Goal: Transaction & Acquisition: Purchase product/service

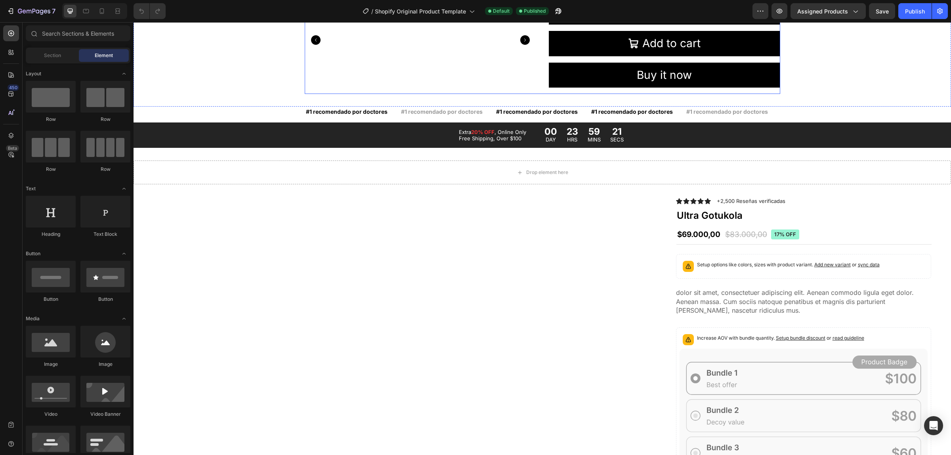
scroll to position [446, 0]
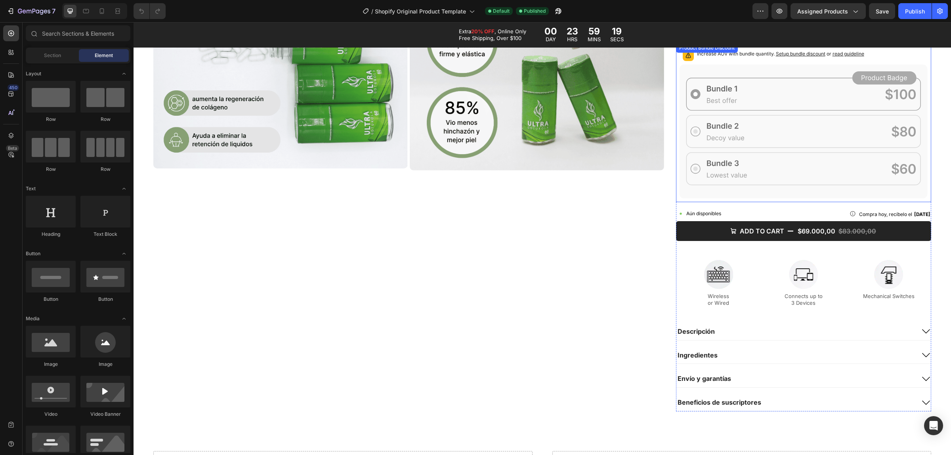
click at [765, 159] on icon at bounding box center [804, 131] width 248 height 134
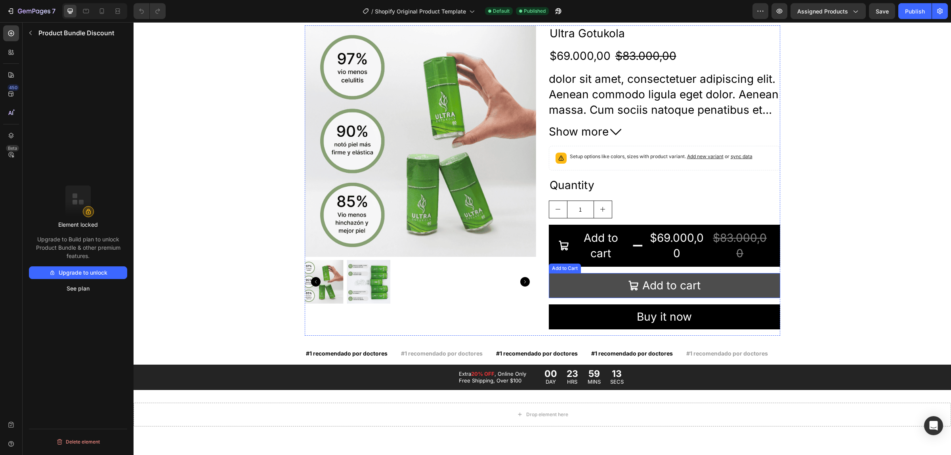
scroll to position [0, 0]
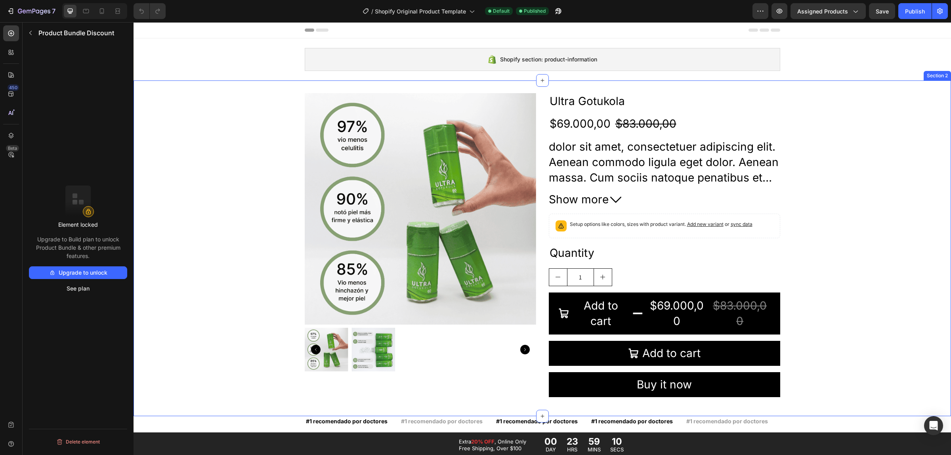
click at [291, 119] on div "Product Images Ultra Gotukola Product Title $69.000,00 Product Price Product Pr…" at bounding box center [543, 248] width 818 height 310
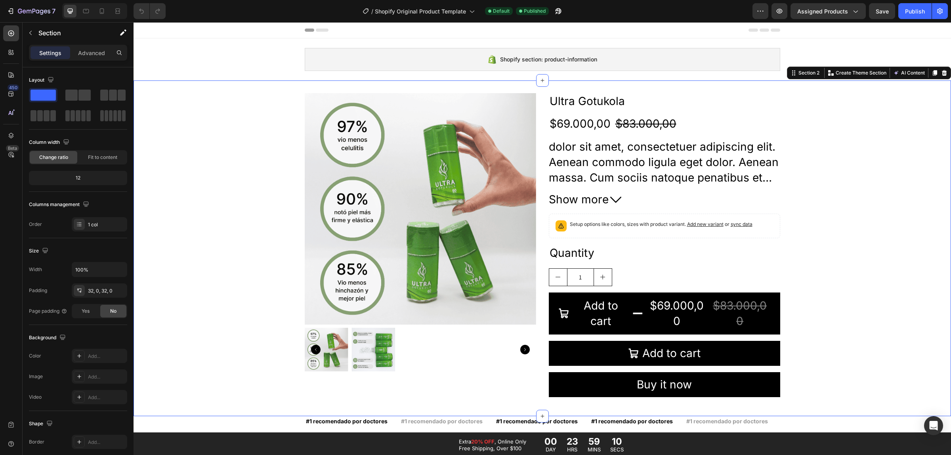
click at [359, 124] on img at bounding box center [419, 208] width 231 height 231
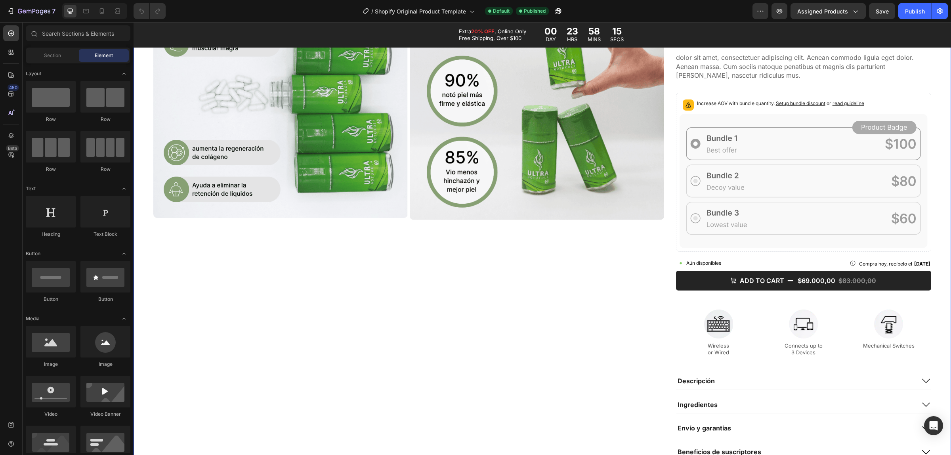
scroll to position [347, 0]
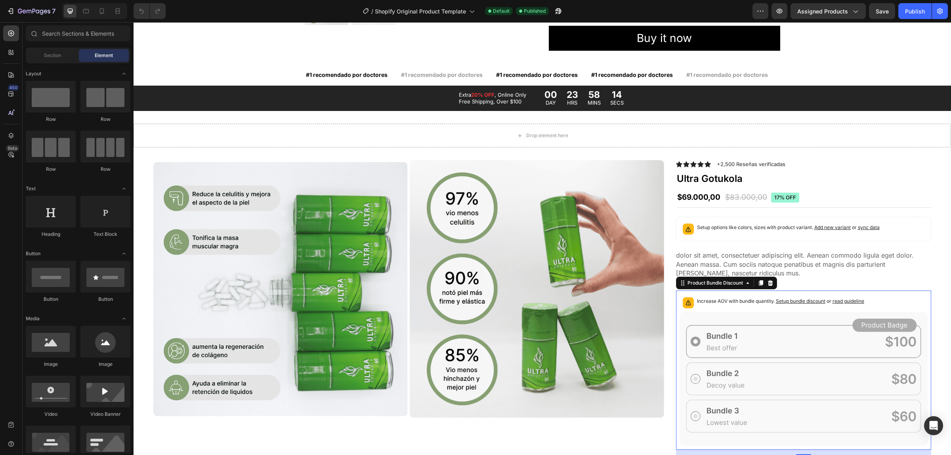
click at [789, 331] on icon at bounding box center [804, 379] width 248 height 134
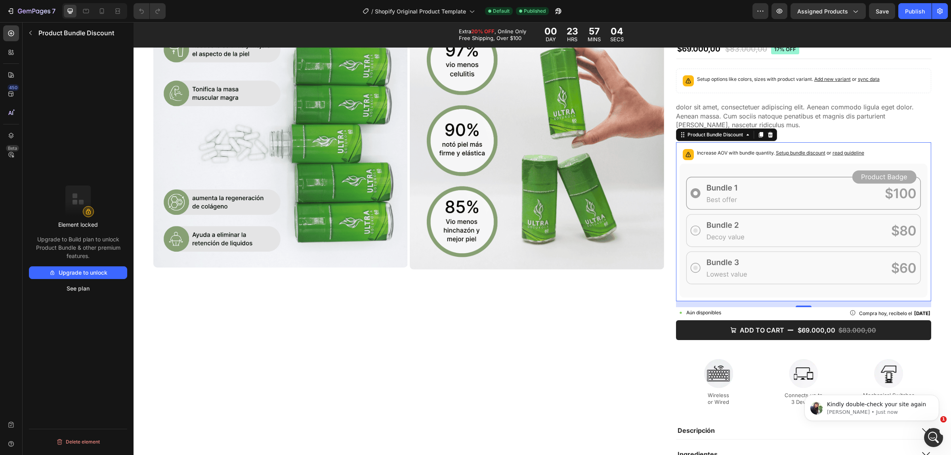
scroll to position [0, 0]
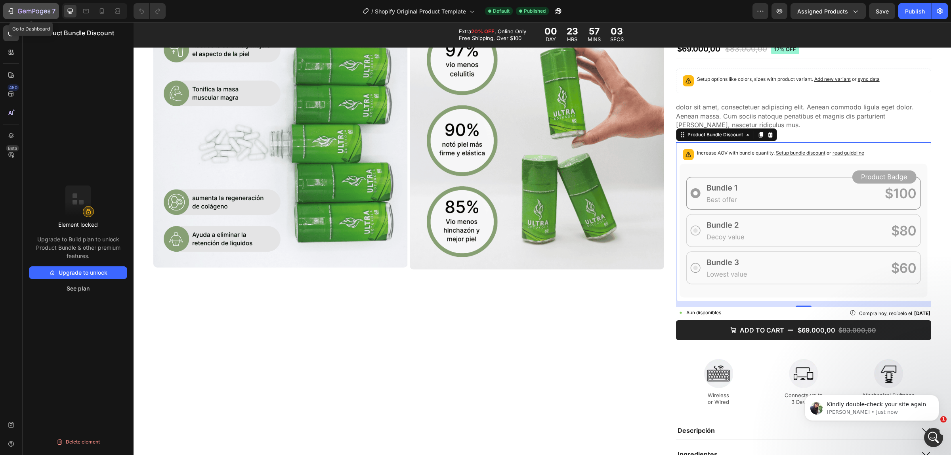
click at [7, 7] on icon "button" at bounding box center [11, 11] width 8 height 8
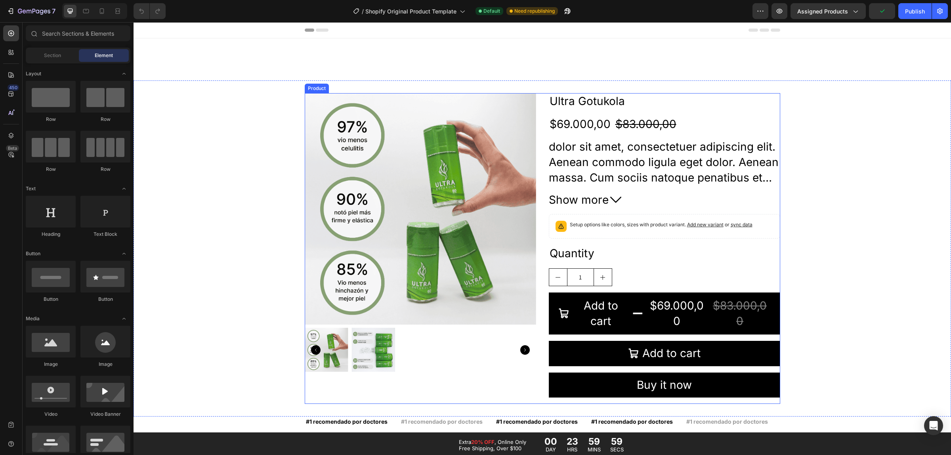
scroll to position [198, 0]
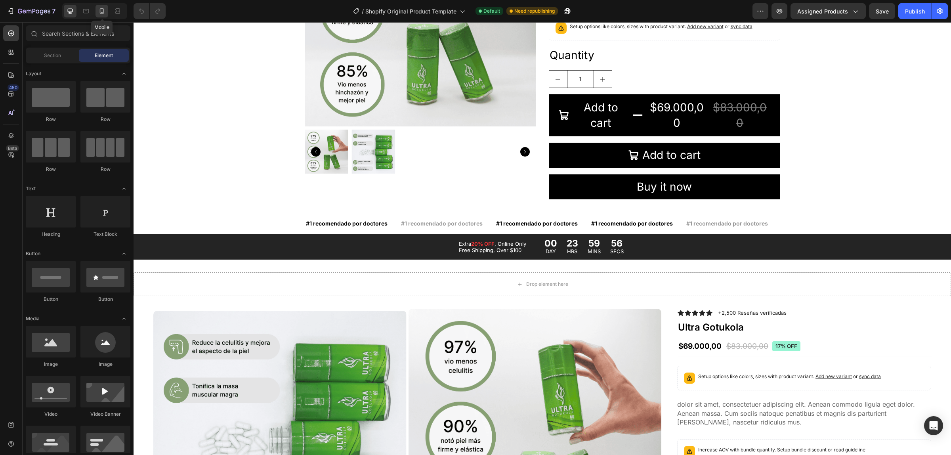
click at [105, 10] on icon at bounding box center [102, 11] width 8 height 8
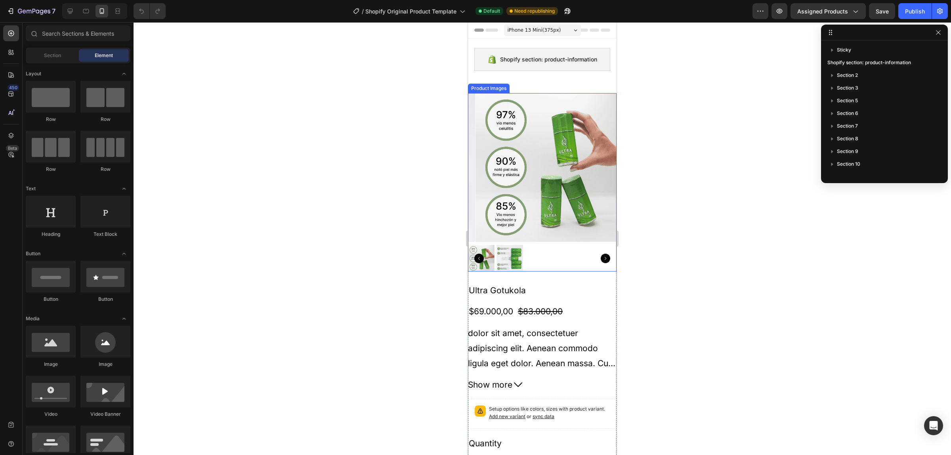
scroll to position [347, 0]
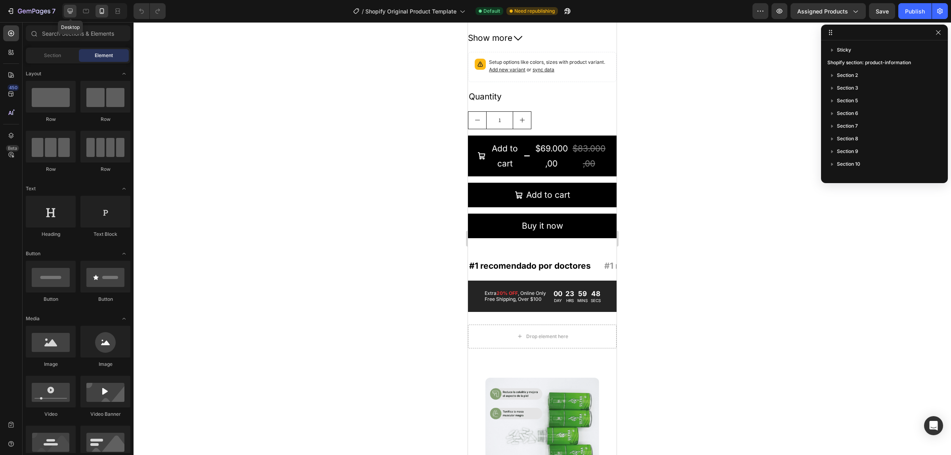
click at [67, 7] on icon at bounding box center [70, 11] width 8 height 8
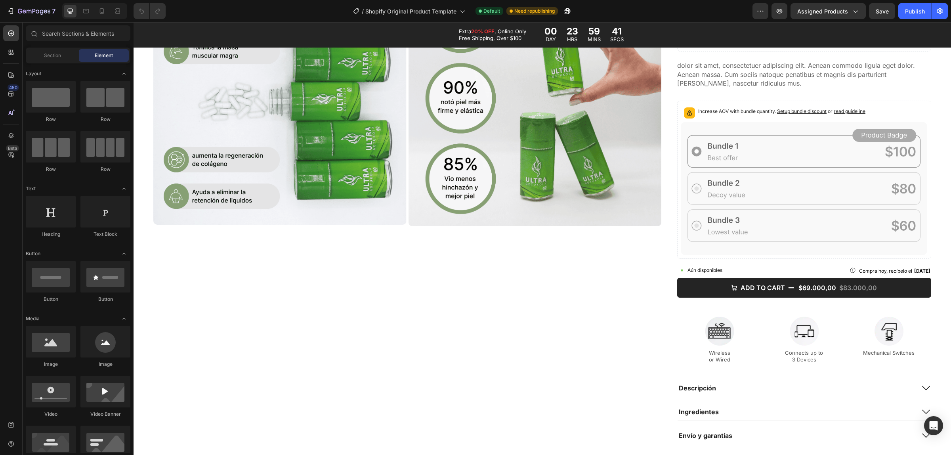
scroll to position [551, 0]
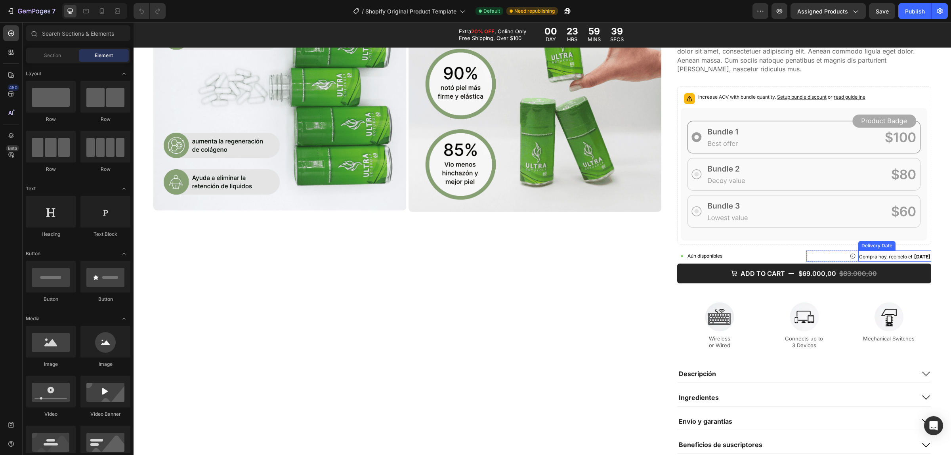
click at [914, 255] on span "[DATE]" at bounding box center [922, 257] width 16 height 6
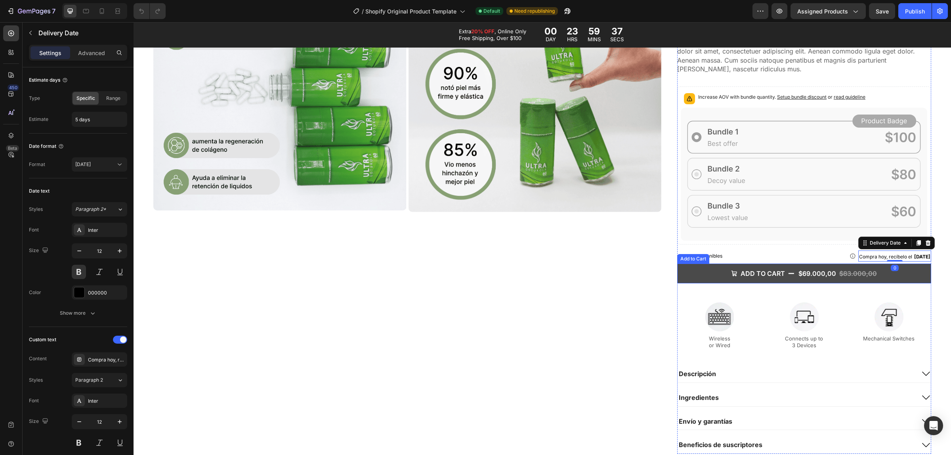
click at [839, 269] on div "$83.000,00" at bounding box center [858, 274] width 39 height 10
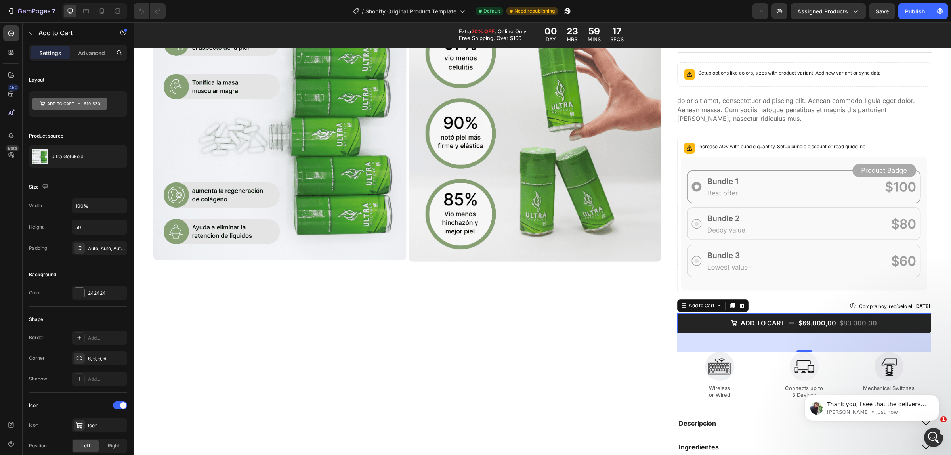
scroll to position [0, 0]
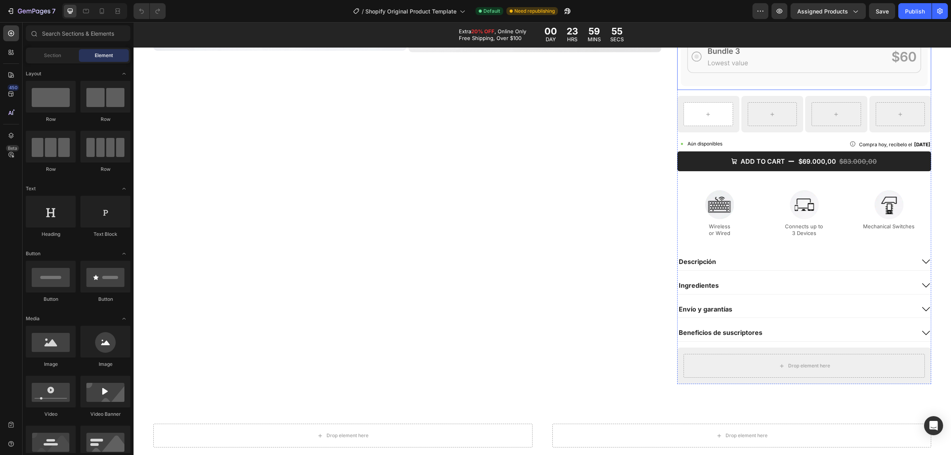
scroll to position [595, 0]
